Goal: Browse casually

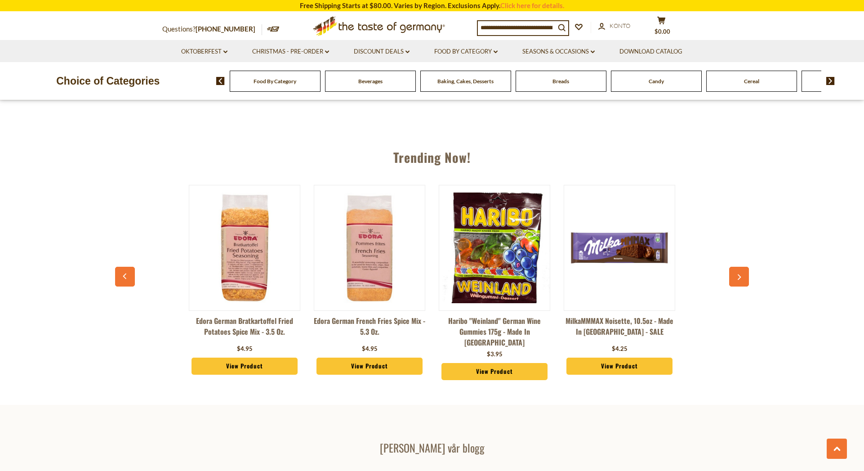
scroll to position [990, 0]
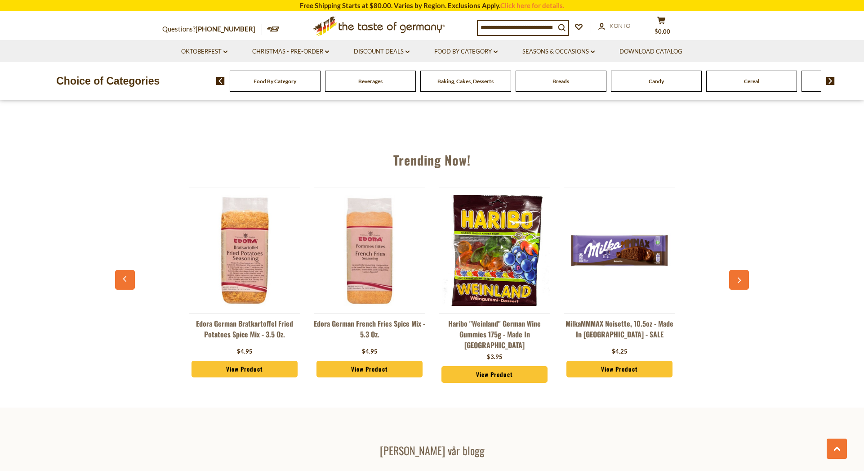
click at [749, 277] on div "Trending Now! Edora German Bratkartoffel Fried Potatoes Spice Mix - 3.5 oz. $4.…" at bounding box center [432, 268] width 864 height 259
click at [737, 282] on button "button" at bounding box center [739, 280] width 20 height 20
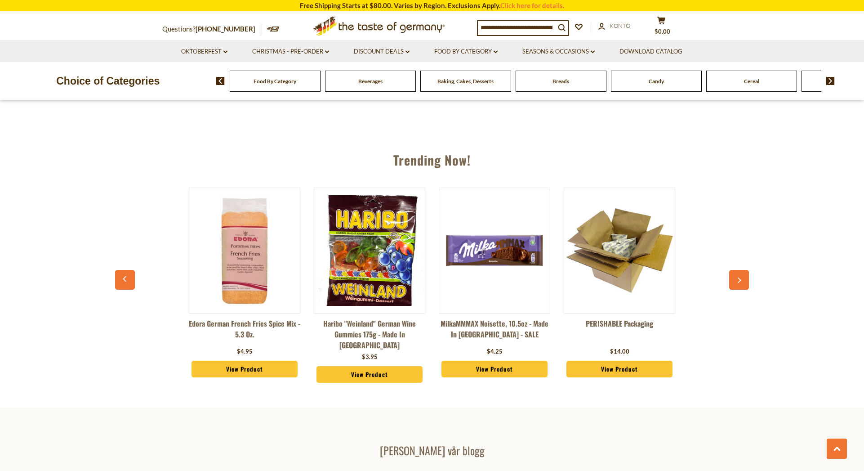
click at [737, 282] on button "button" at bounding box center [739, 280] width 20 height 20
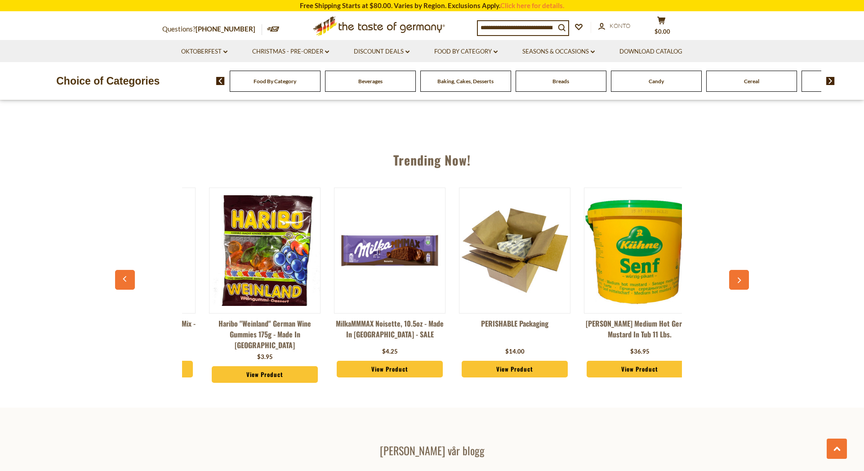
scroll to position [0, 250]
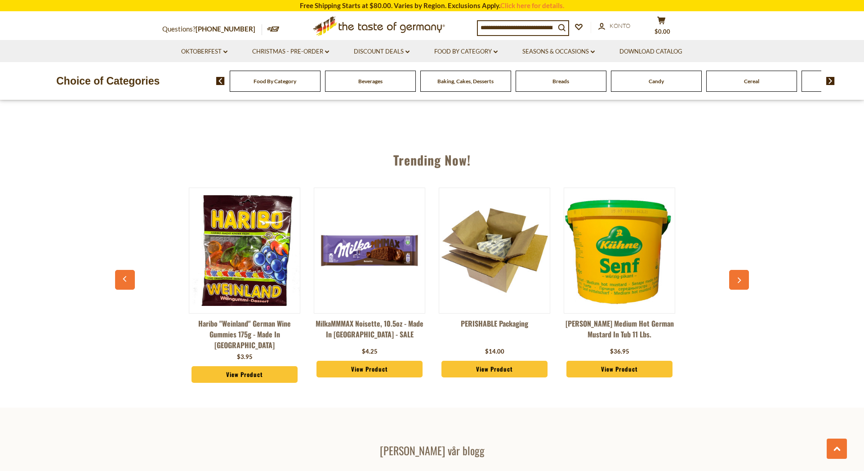
click at [738, 281] on icon "button" at bounding box center [740, 280] width 6 height 6
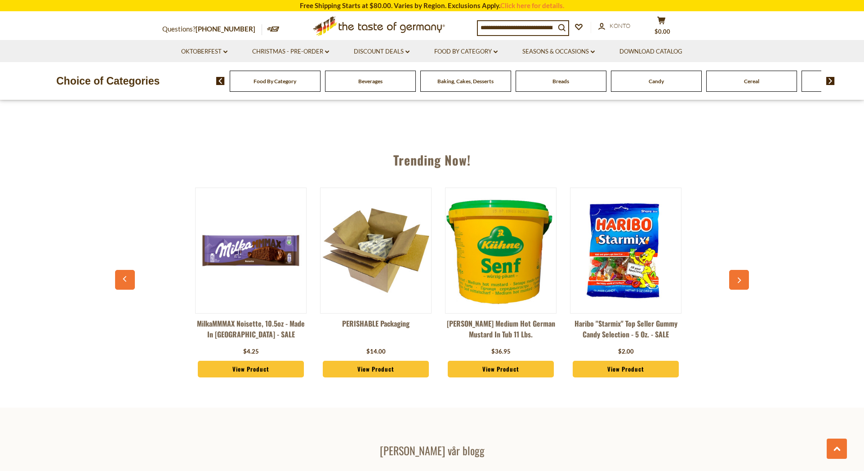
scroll to position [0, 375]
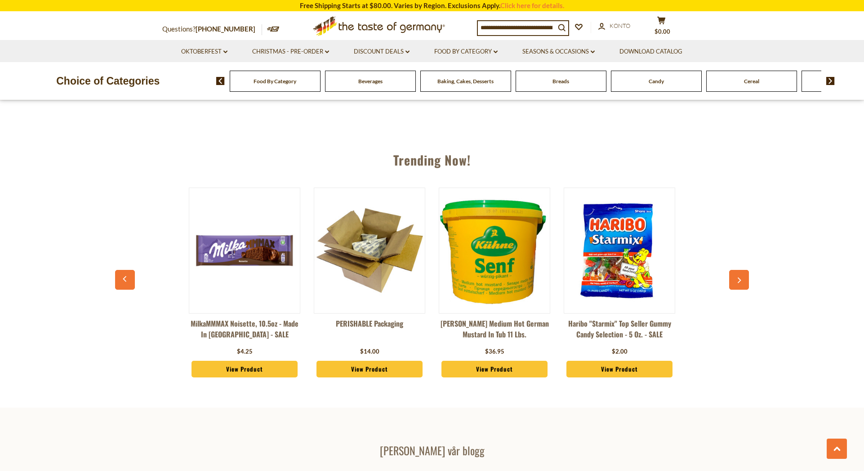
click at [738, 281] on icon "button" at bounding box center [740, 280] width 6 height 6
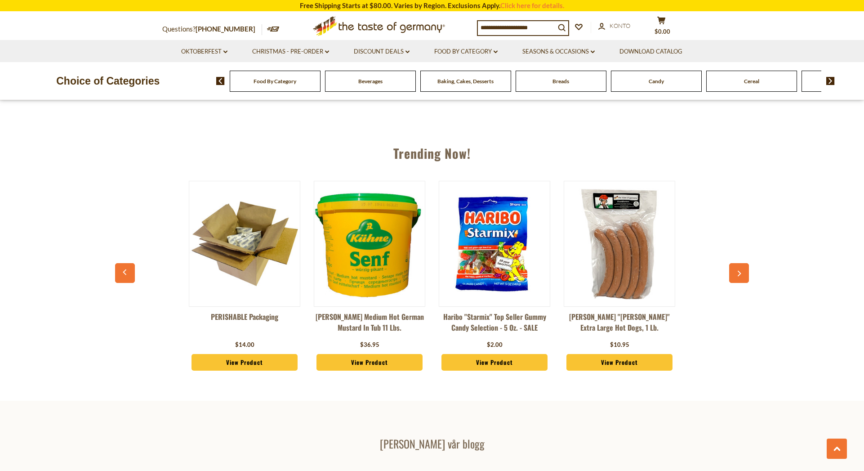
scroll to position [990, 0]
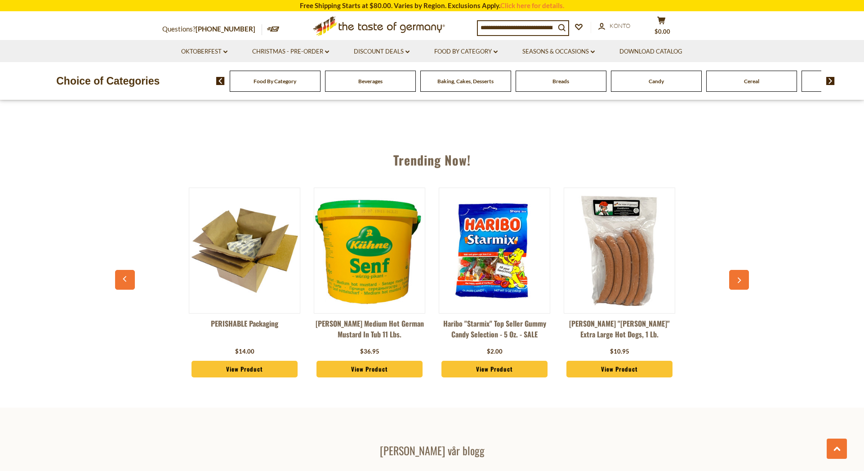
click at [747, 283] on button "button" at bounding box center [739, 280] width 20 height 20
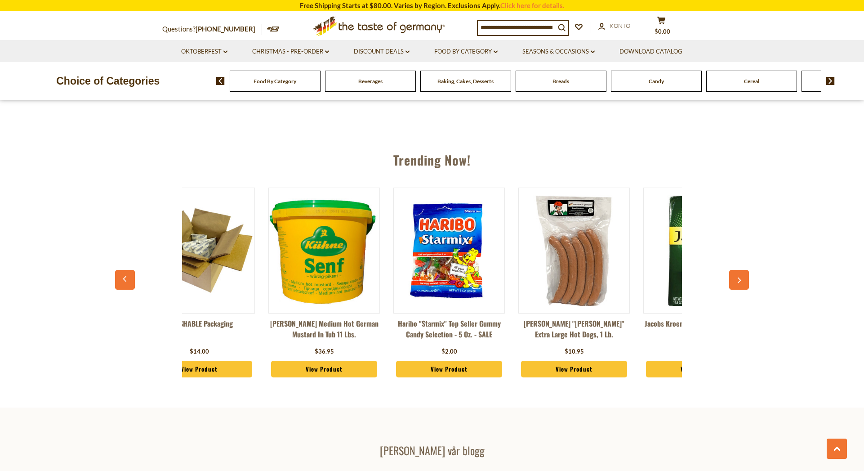
scroll to position [0, 625]
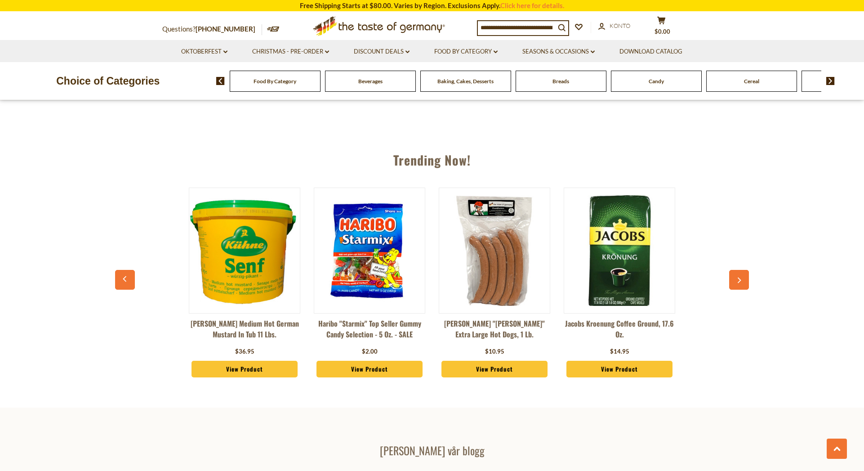
click at [743, 281] on button "button" at bounding box center [739, 280] width 20 height 20
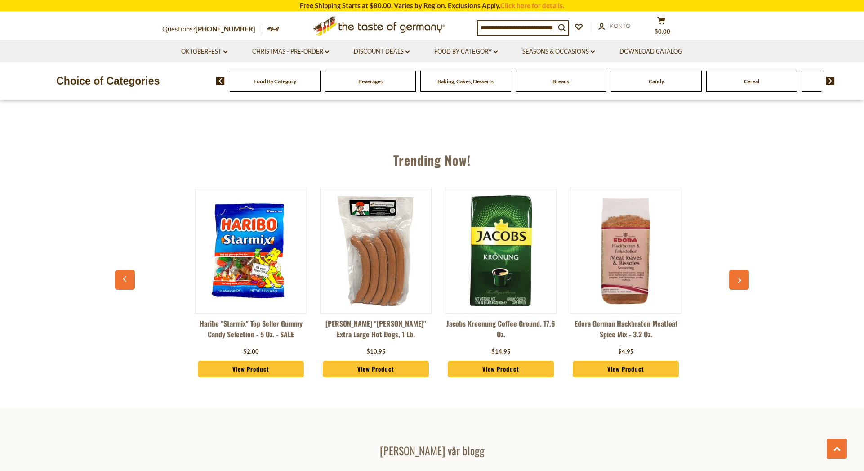
scroll to position [0, 750]
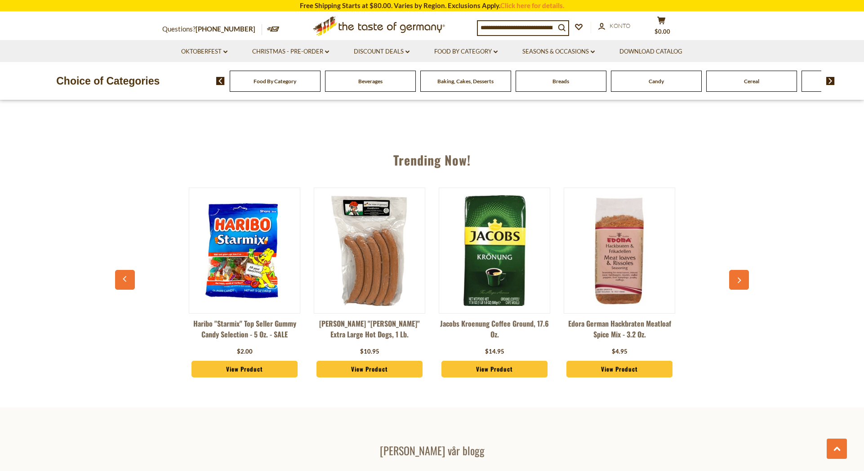
click at [734, 276] on button "button" at bounding box center [739, 280] width 20 height 20
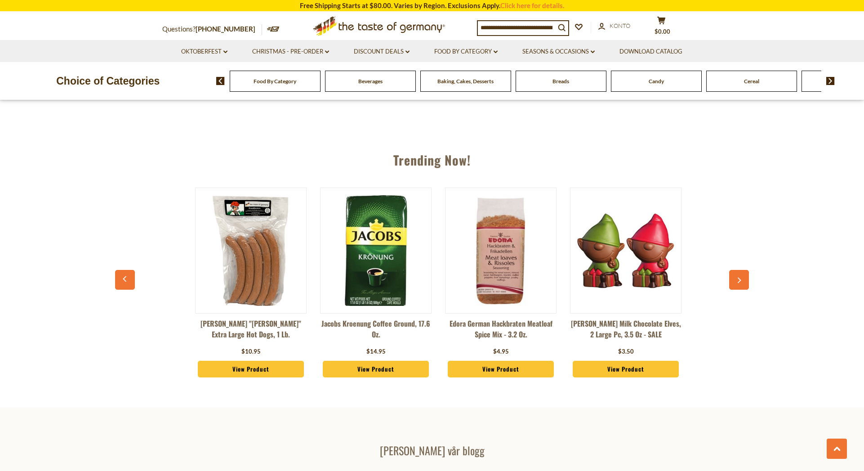
scroll to position [0, 875]
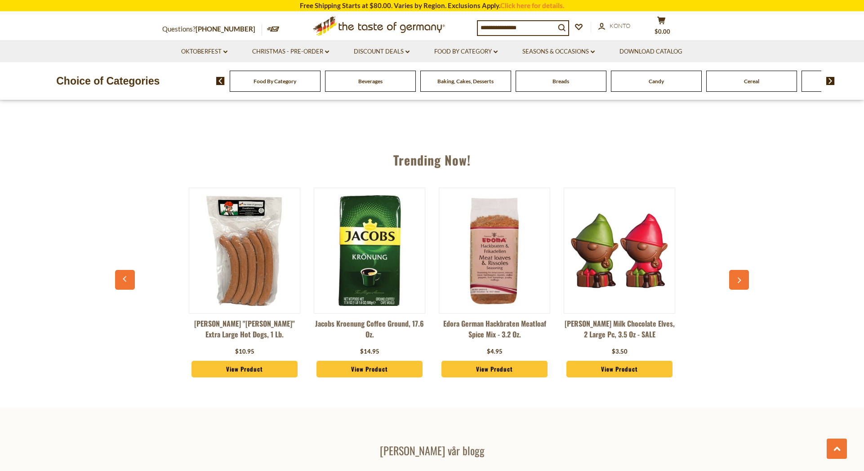
click at [741, 284] on button "button" at bounding box center [739, 280] width 20 height 20
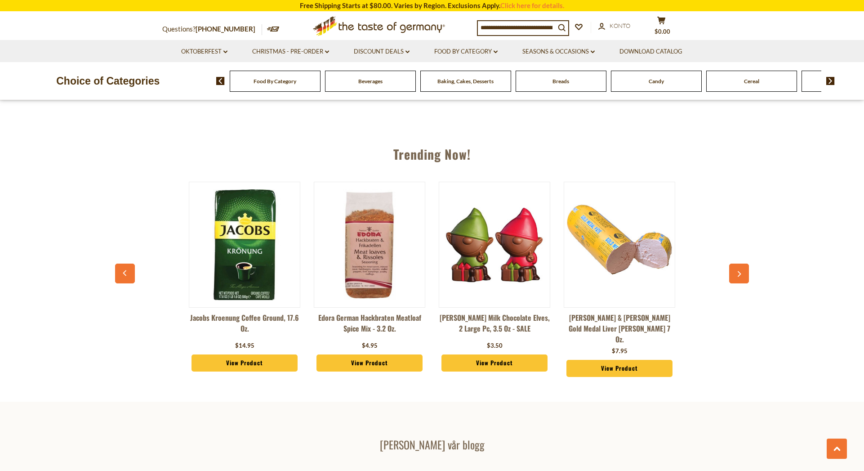
scroll to position [1011, 0]
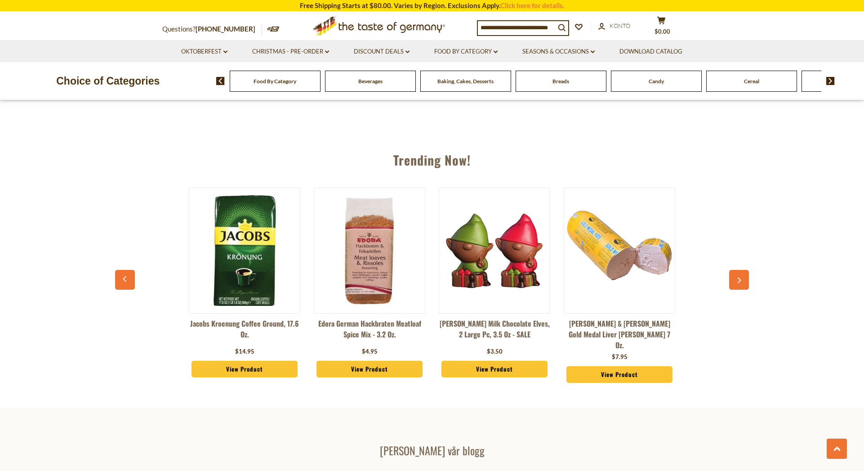
click at [742, 282] on button "button" at bounding box center [739, 280] width 20 height 20
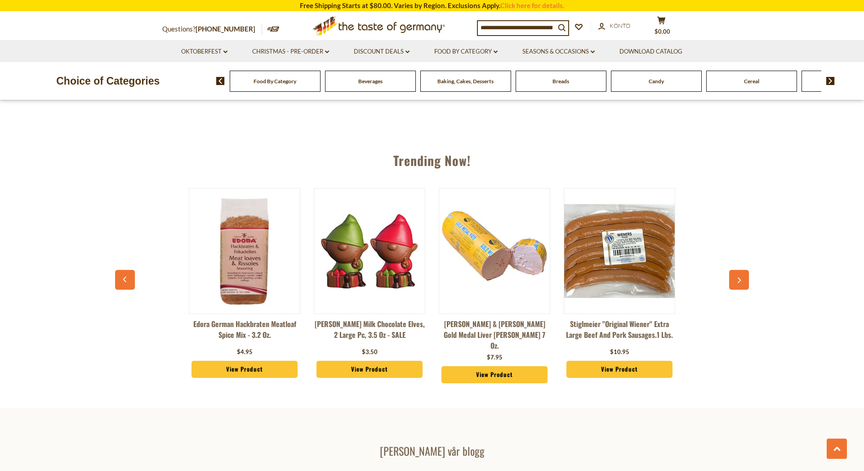
scroll to position [990, 0]
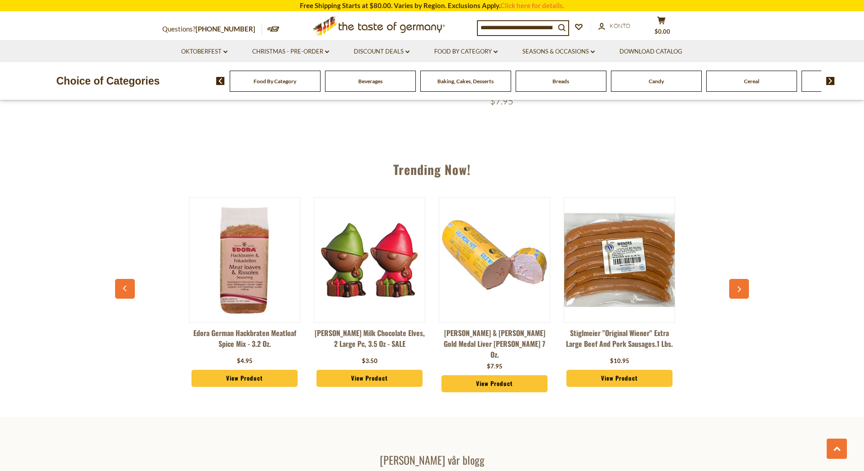
click at [740, 283] on button "button" at bounding box center [739, 289] width 20 height 20
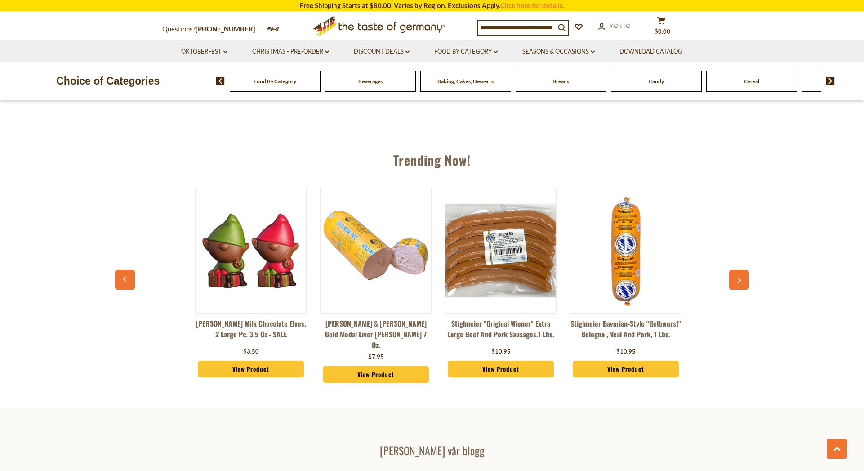
scroll to position [0, 1250]
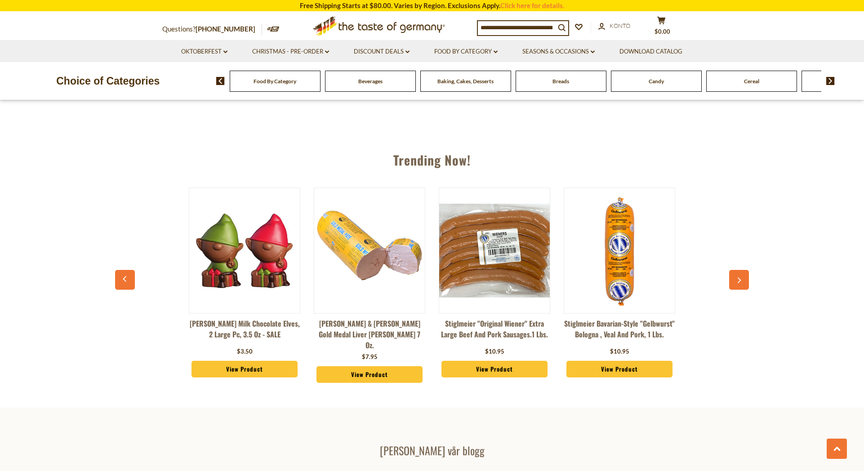
click at [745, 282] on button "button" at bounding box center [739, 280] width 20 height 20
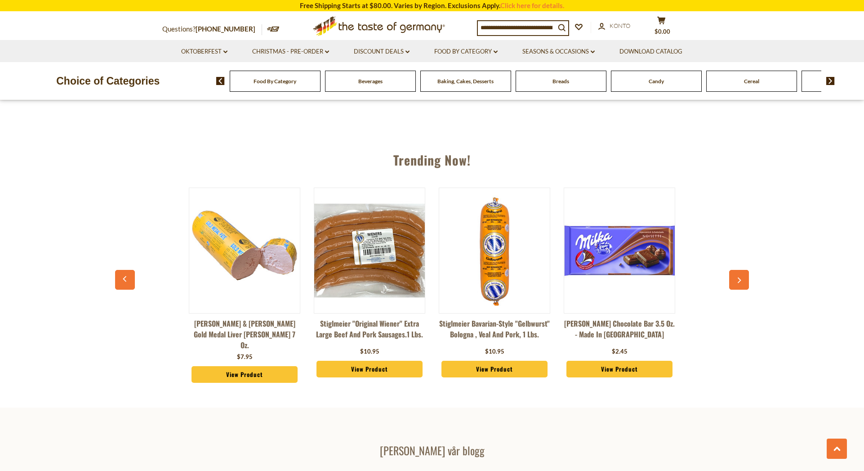
click at [742, 277] on icon "button" at bounding box center [740, 280] width 6 height 6
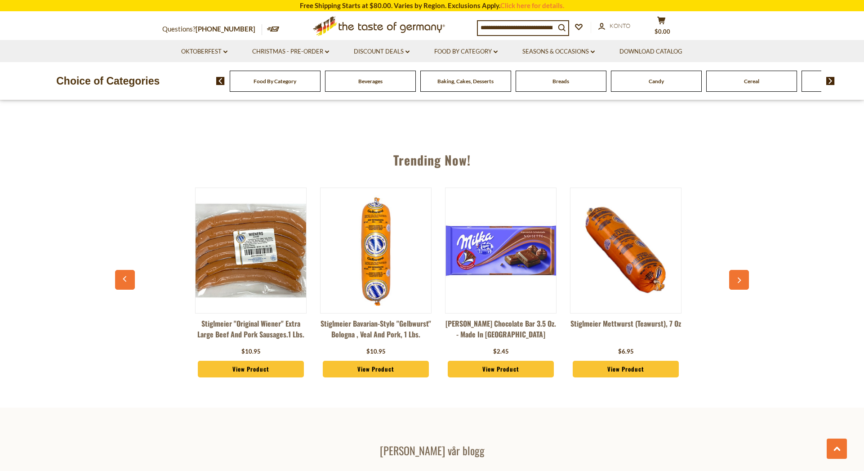
scroll to position [0, 1500]
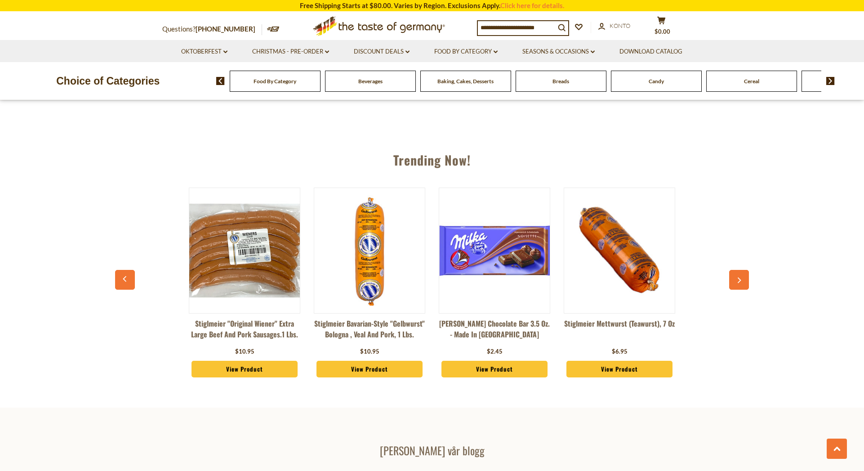
click at [747, 285] on button "button" at bounding box center [739, 280] width 20 height 20
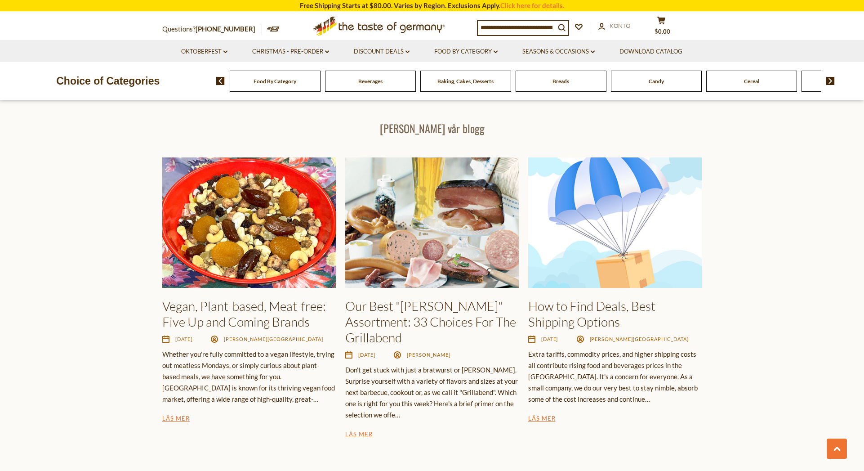
scroll to position [1305, 0]
